Goal: Information Seeking & Learning: Learn about a topic

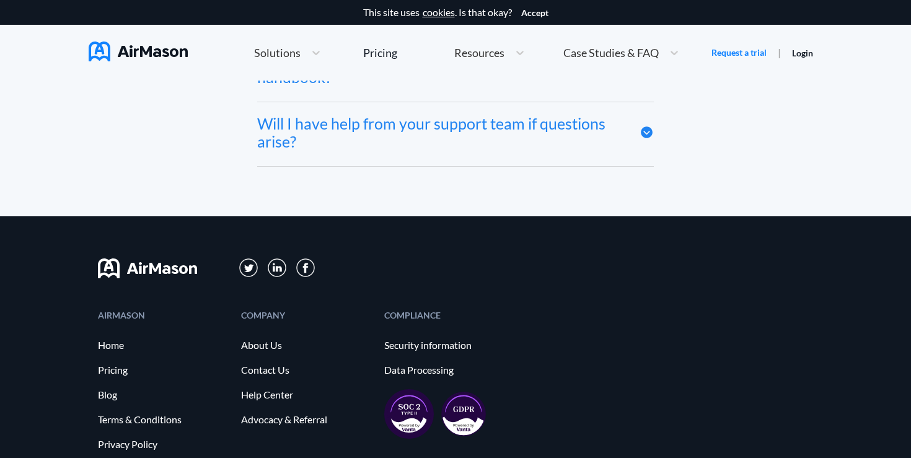
scroll to position [6880, 0]
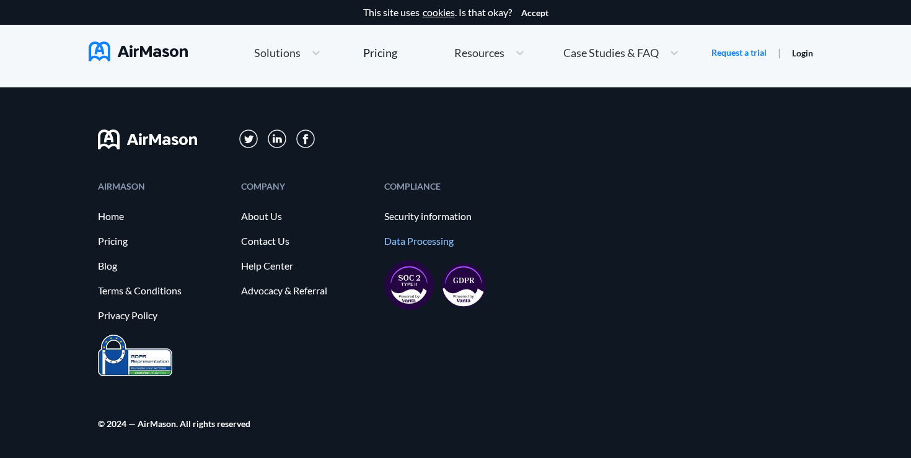
click at [400, 245] on link "Data Processing" at bounding box center [449, 240] width 131 height 11
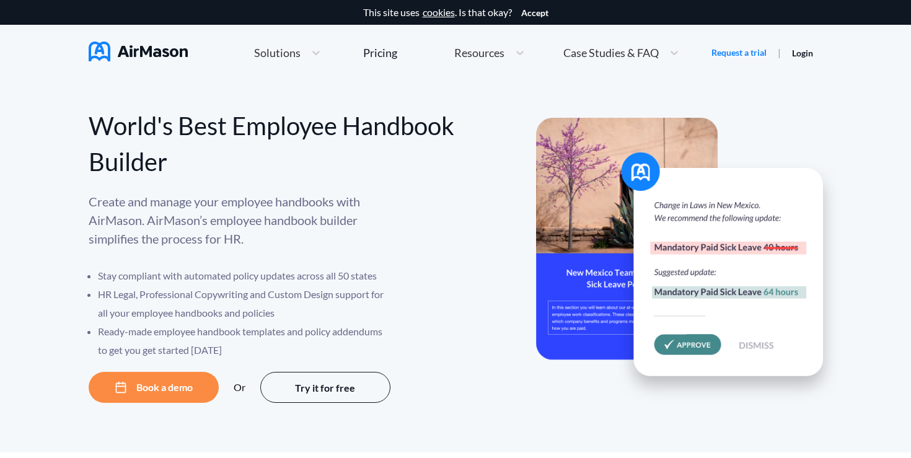
scroll to position [6880, 0]
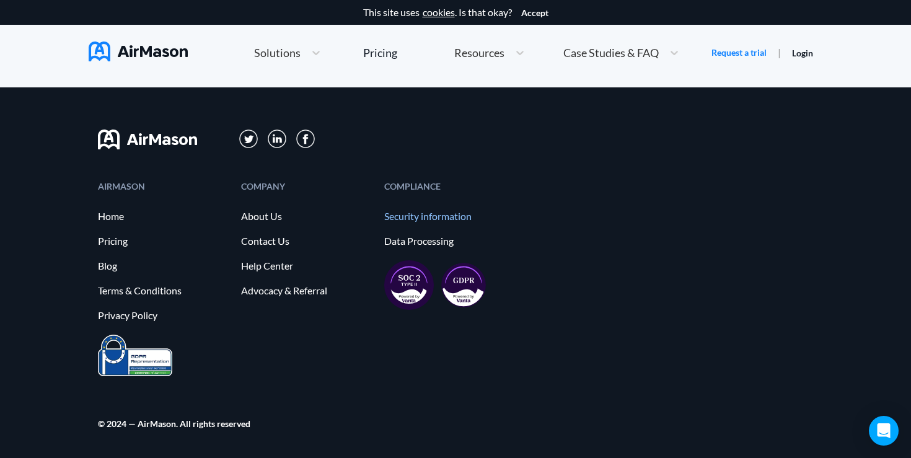
click at [424, 217] on link "Security information" at bounding box center [449, 216] width 131 height 11
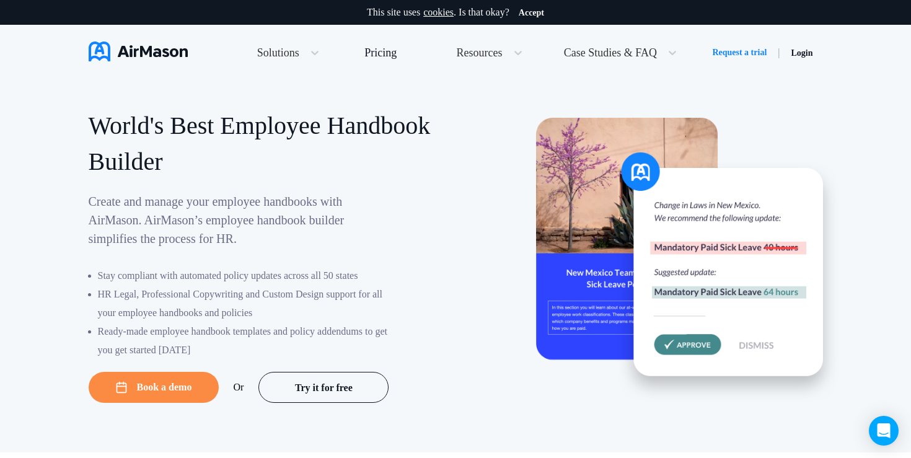
scroll to position [6880, 0]
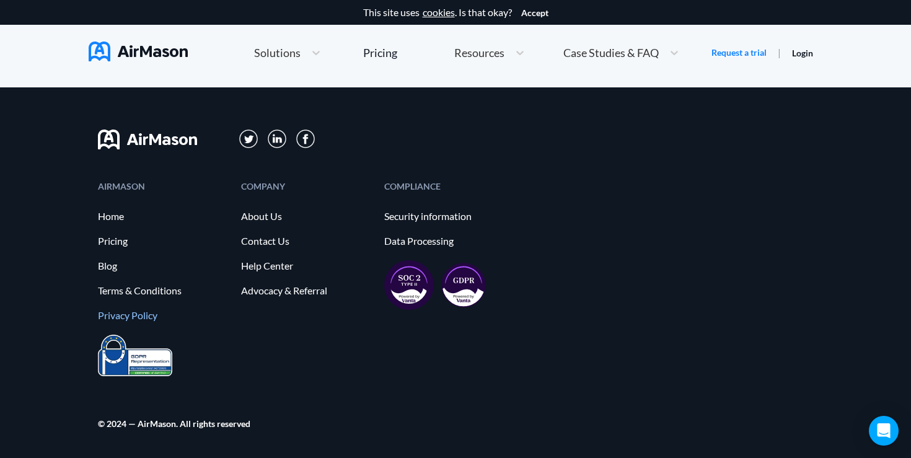
click at [139, 316] on link "Privacy Policy" at bounding box center [163, 315] width 131 height 11
